Goal: Information Seeking & Learning: Learn about a topic

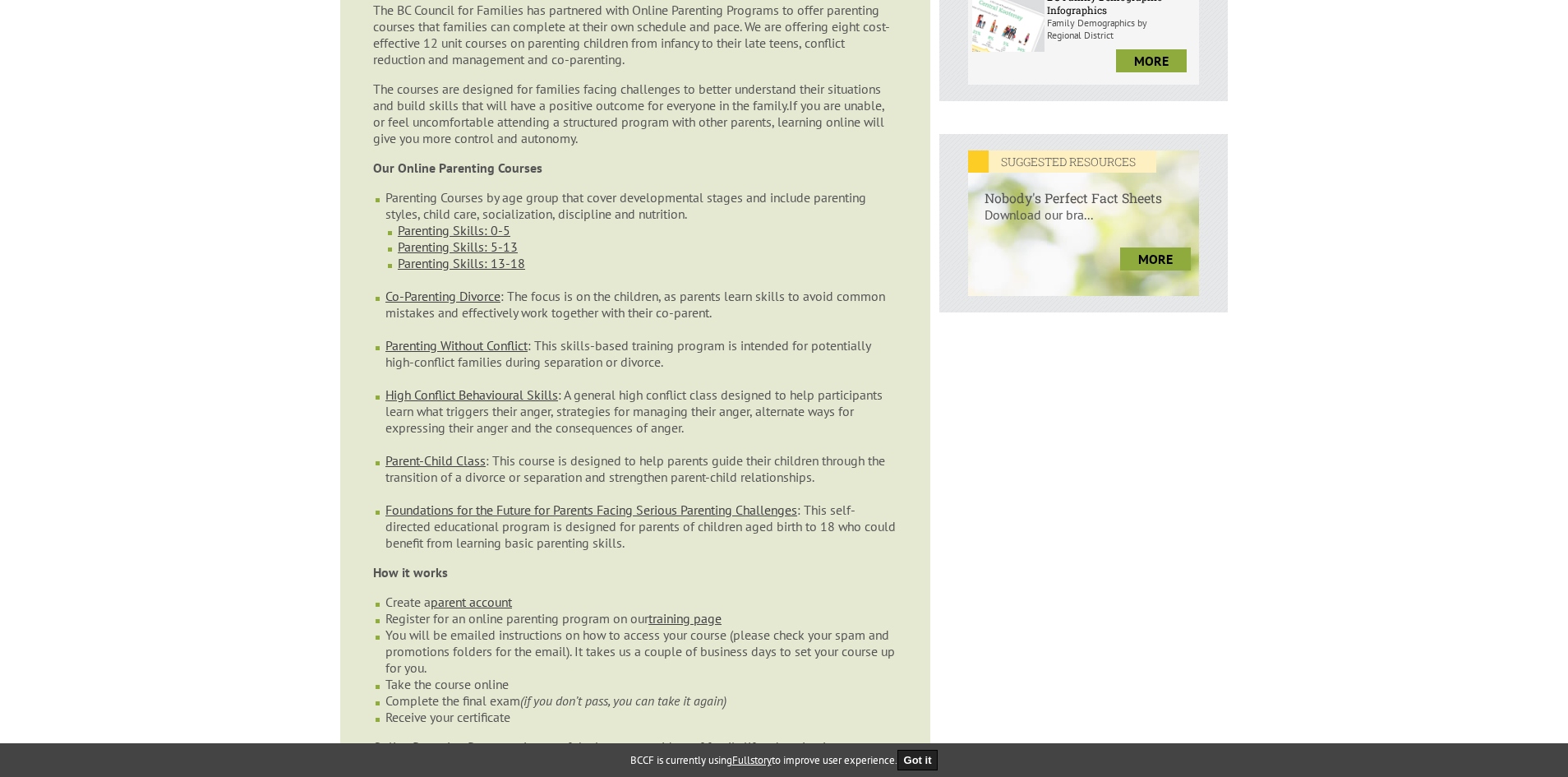
scroll to position [499, 0]
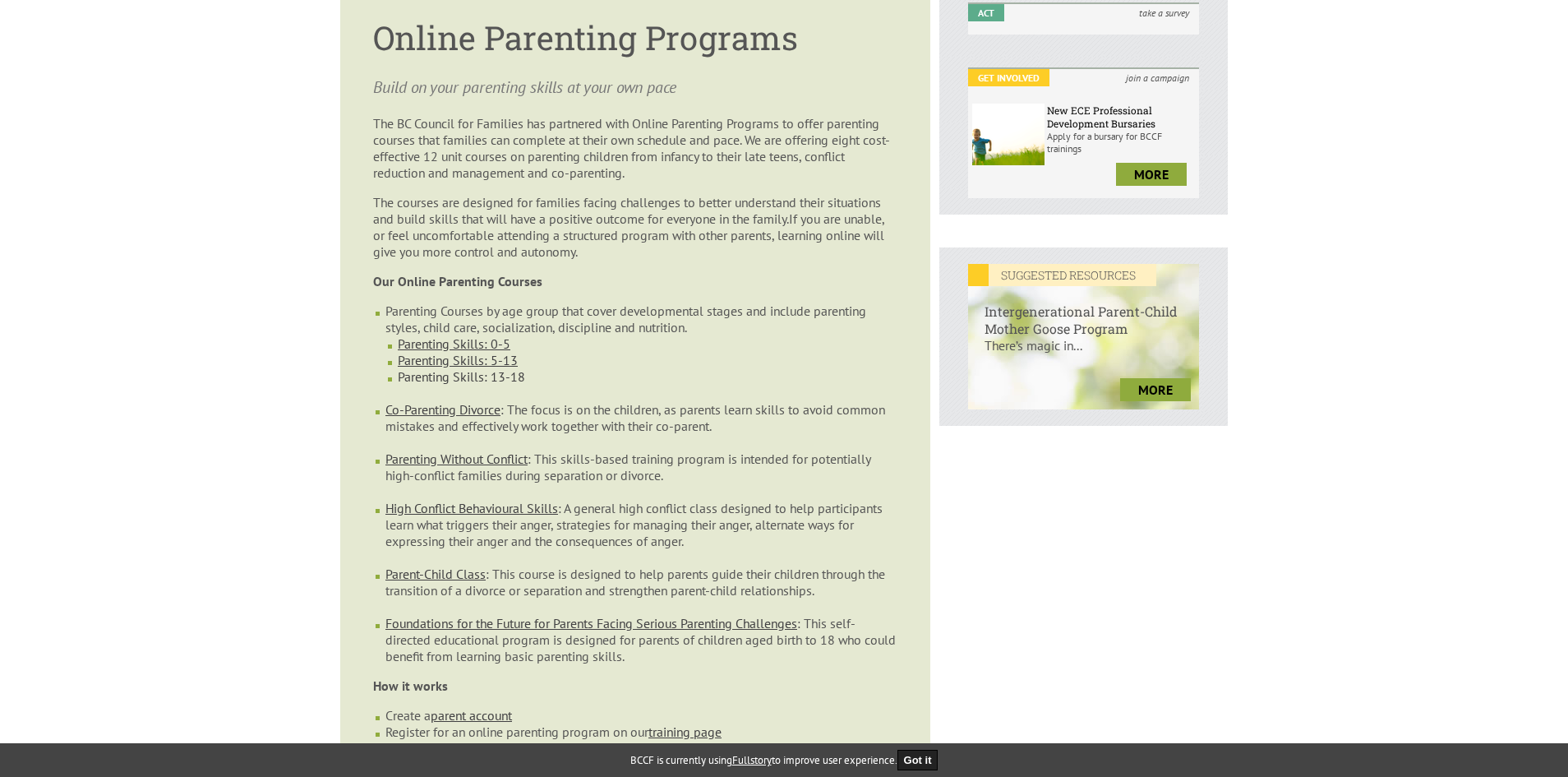
click at [464, 368] on link "Parenting Skills: 13-18" at bounding box center [461, 376] width 127 height 16
